Goal: Transaction & Acquisition: Purchase product/service

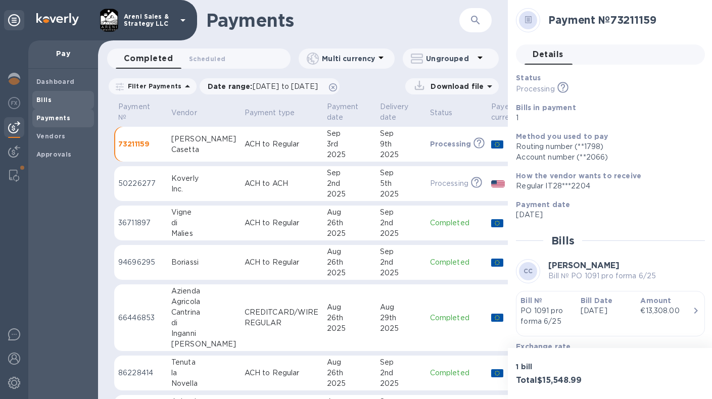
click at [46, 103] on b "Bills" at bounding box center [43, 100] width 15 height 8
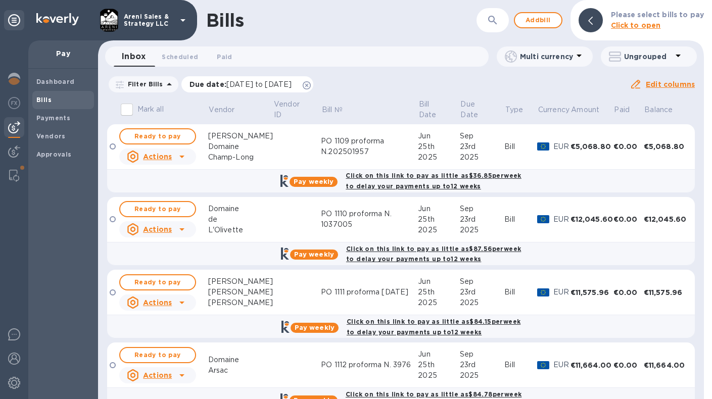
click at [311, 84] on icon at bounding box center [307, 85] width 8 height 8
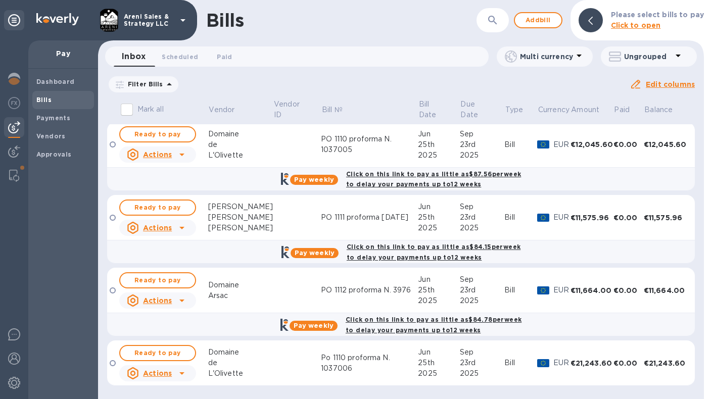
scroll to position [77, 0]
click at [626, 298] on td "€0.00" at bounding box center [629, 290] width 30 height 45
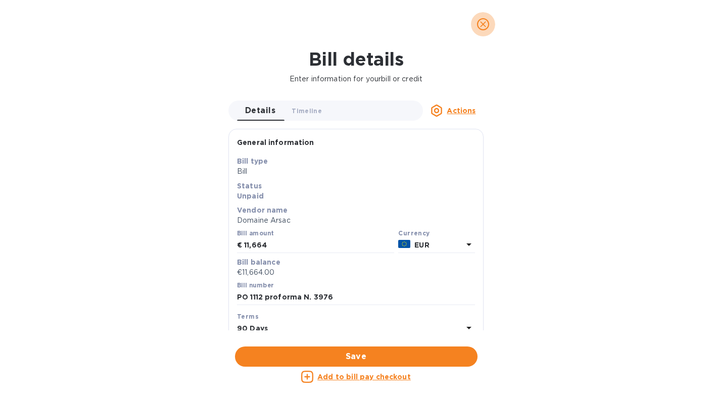
click at [486, 24] on icon "close" at bounding box center [483, 24] width 10 height 10
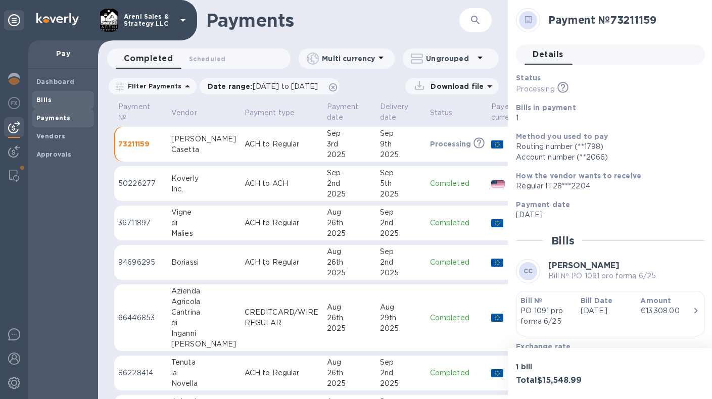
click at [45, 97] on b "Bills" at bounding box center [43, 100] width 15 height 8
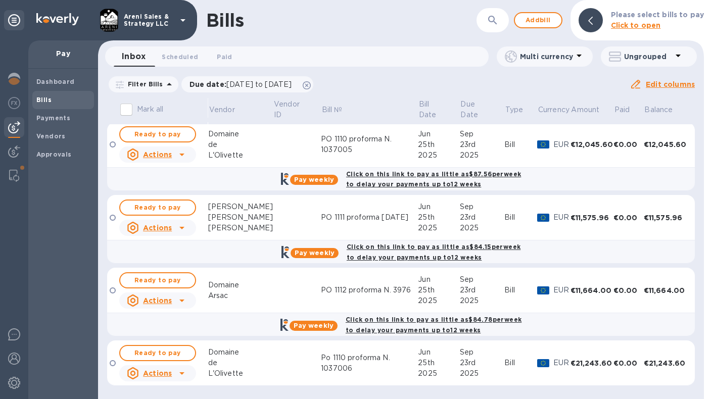
scroll to position [76, 0]
click at [186, 283] on span "Ready to pay" at bounding box center [157, 280] width 59 height 12
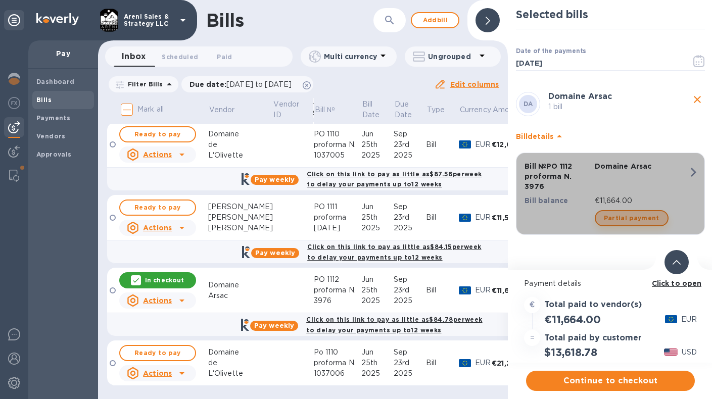
click at [641, 212] on span "Partial payment" at bounding box center [632, 218] width 56 height 12
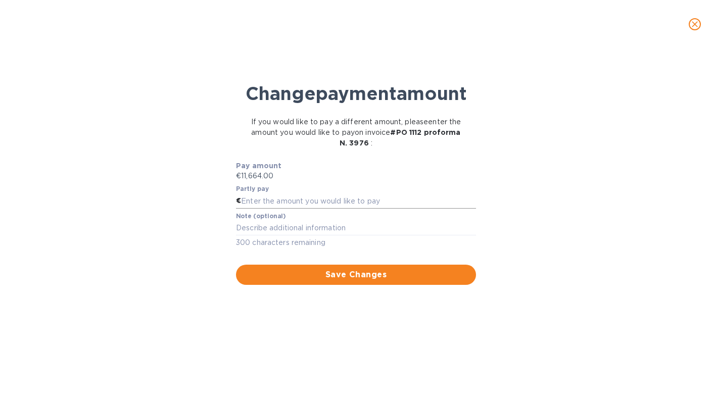
click at [329, 209] on input "text" at bounding box center [358, 201] width 235 height 15
type input "5,832"
click at [332, 232] on textarea at bounding box center [356, 228] width 240 height 8
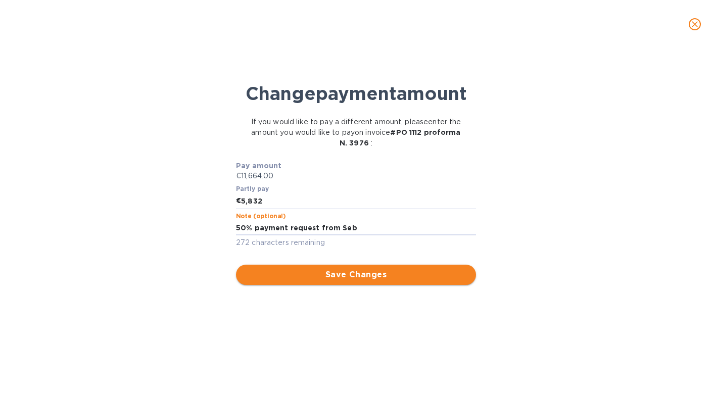
type textarea "50% payment request from Seb"
click at [361, 281] on span "Save Changes" at bounding box center [356, 275] width 224 height 12
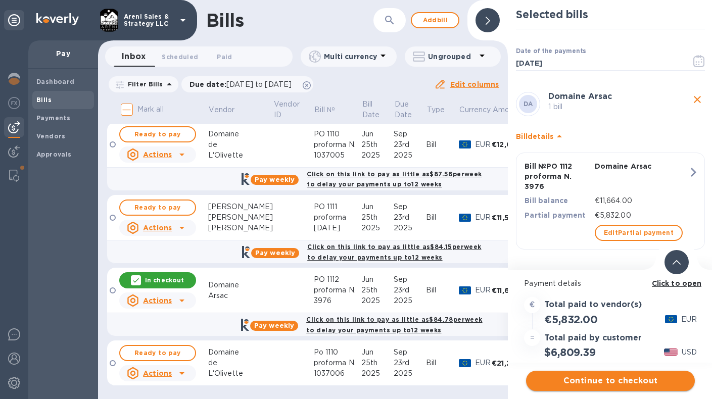
click at [628, 379] on span "Continue to checkout" at bounding box center [610, 381] width 153 height 12
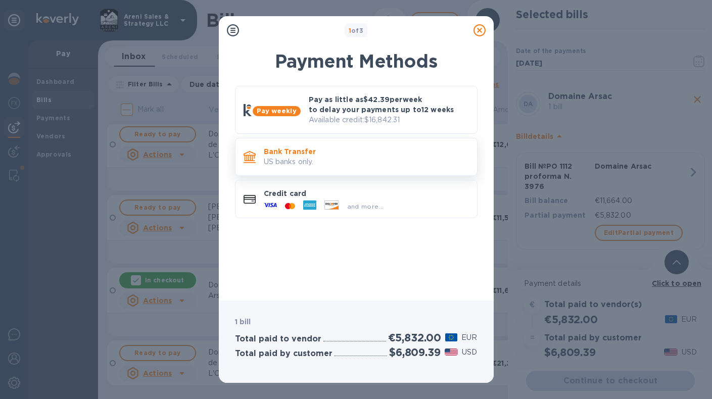
click at [386, 161] on p "US banks only." at bounding box center [366, 162] width 205 height 11
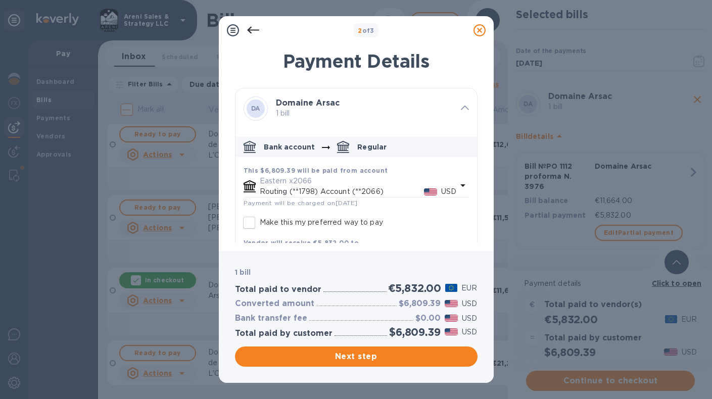
click at [384, 174] on div "Eastern x2066 Routing (**1798) Account (**2066) USD" at bounding box center [358, 186] width 201 height 25
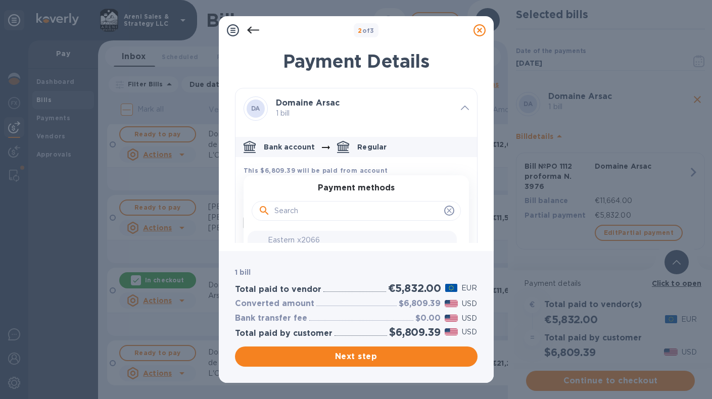
click at [371, 171] on b "This $6,809.39 will be paid from account" at bounding box center [316, 171] width 145 height 8
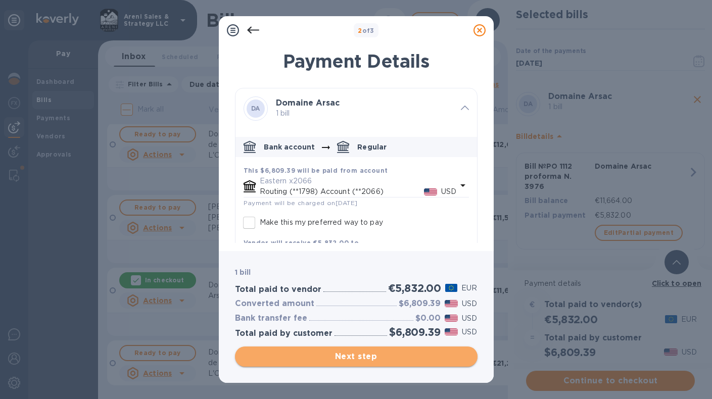
click at [364, 358] on span "Next step" at bounding box center [356, 357] width 226 height 12
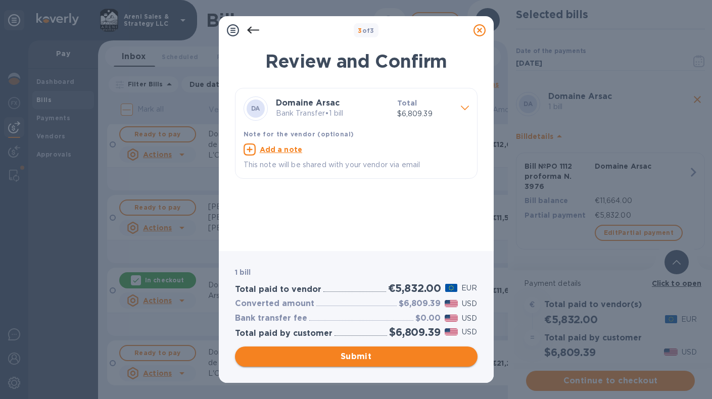
click at [359, 355] on span "Submit" at bounding box center [356, 357] width 226 height 12
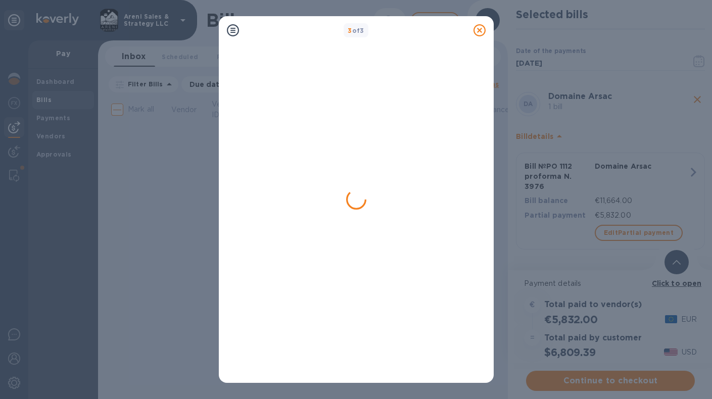
scroll to position [0, 0]
